Goal: Task Accomplishment & Management: Use online tool/utility

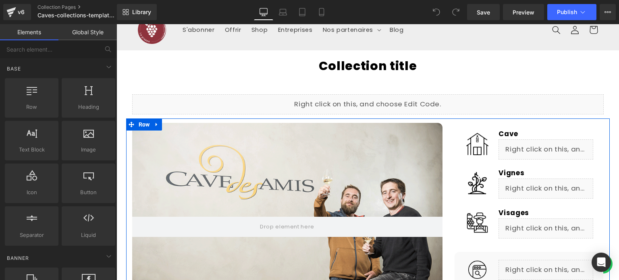
scroll to position [40, 0]
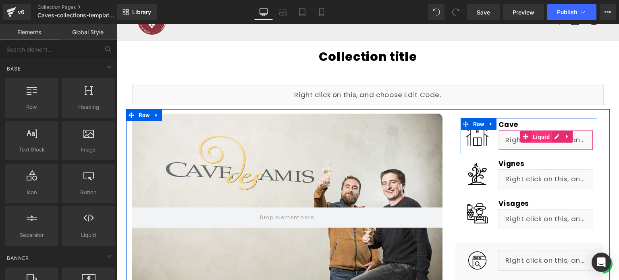
click at [536, 135] on span "Liquid" at bounding box center [541, 137] width 21 height 12
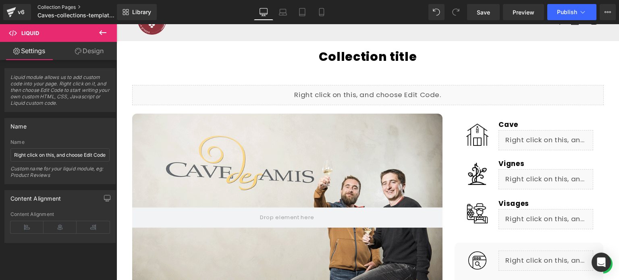
click at [70, 7] on link "Collection Pages" at bounding box center [83, 7] width 93 height 6
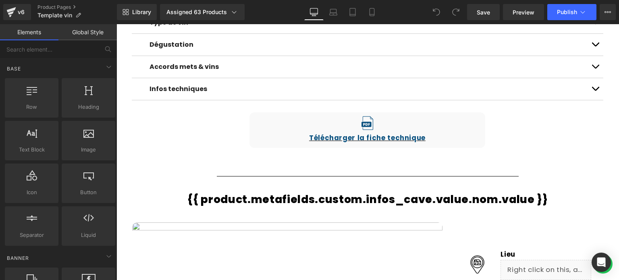
scroll to position [604, 0]
